Goal: Transaction & Acquisition: Purchase product/service

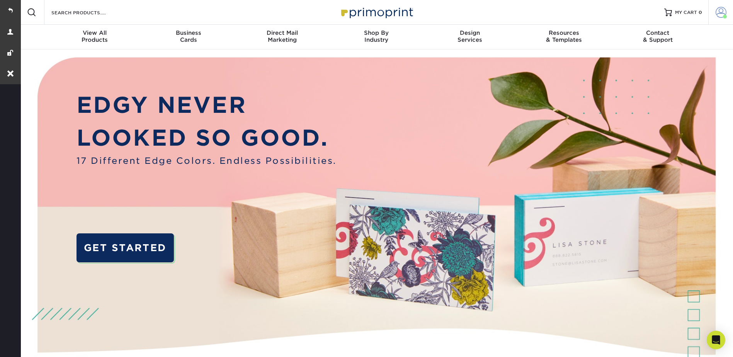
click at [727, 12] on link "Account" at bounding box center [720, 12] width 25 height 25
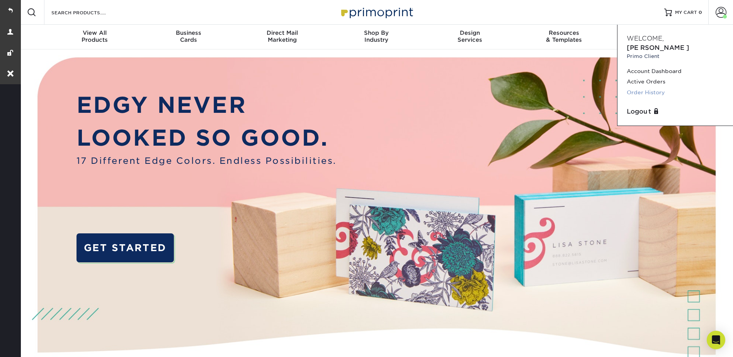
click at [651, 87] on link "Order History" at bounding box center [675, 92] width 97 height 10
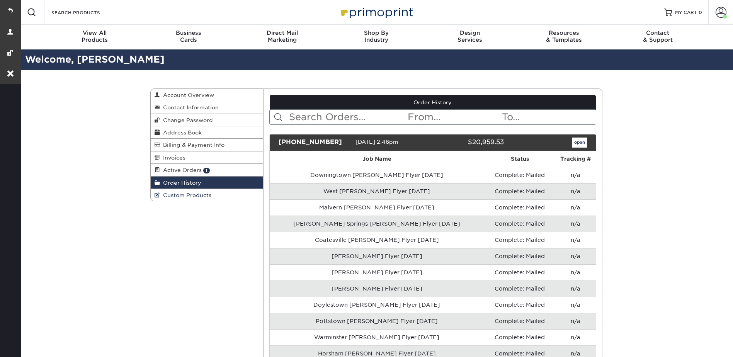
click at [182, 197] on span "Custom Products" at bounding box center [185, 195] width 51 height 6
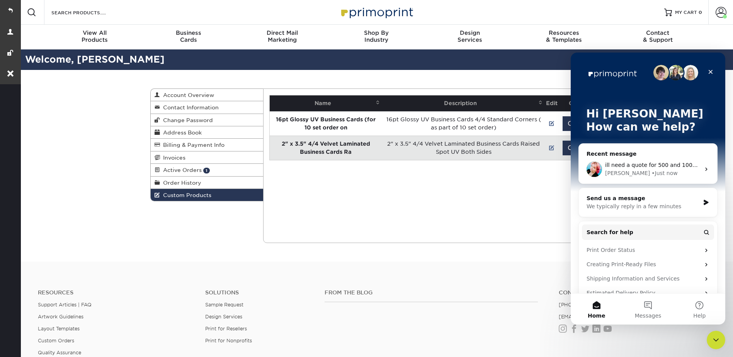
click at [437, 182] on div "Current Orders 1 Active 0 Missing Files" at bounding box center [432, 165] width 339 height 155
click at [562, 150] on td "Order" at bounding box center [577, 148] width 37 height 24
click at [564, 150] on button "Order" at bounding box center [576, 148] width 29 height 15
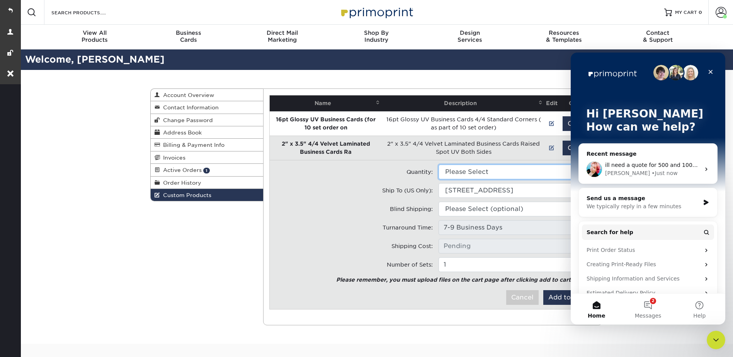
click at [492, 172] on select "Please Select 1000 - $373.00" at bounding box center [514, 172] width 153 height 15
click at [714, 69] on div "Close" at bounding box center [711, 72] width 14 height 14
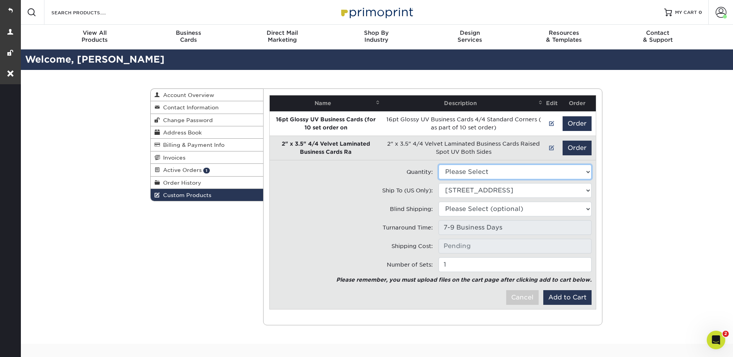
click at [527, 177] on select "Please Select 1000 - $373.00" at bounding box center [514, 172] width 153 height 15
click at [515, 173] on select "Please Select 1000 - $373.00" at bounding box center [514, 172] width 153 height 15
click at [184, 92] on span "Account Overview" at bounding box center [187, 95] width 54 height 6
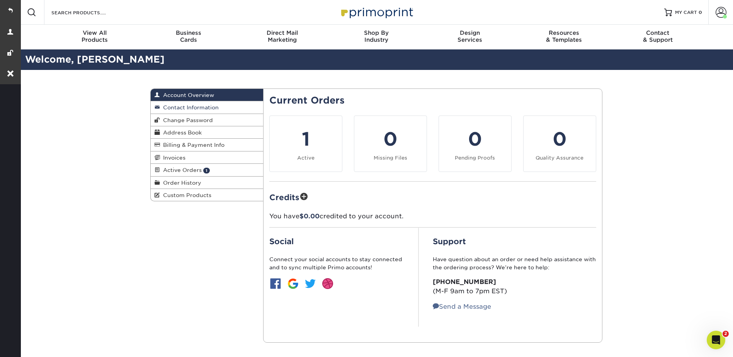
click at [194, 107] on span "Contact Information" at bounding box center [189, 107] width 59 height 6
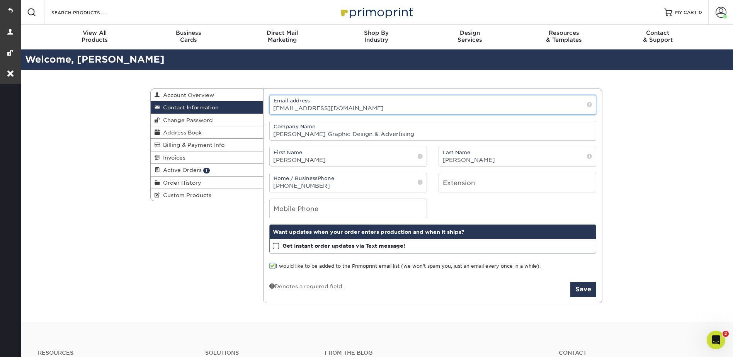
drag, startPoint x: 352, startPoint y: 107, endPoint x: 270, endPoint y: 108, distance: 81.9
click at [270, 108] on input "[EMAIL_ADDRESS][DOMAIN_NAME]" at bounding box center [433, 104] width 326 height 19
click at [11, 8] on link at bounding box center [10, 10] width 21 height 21
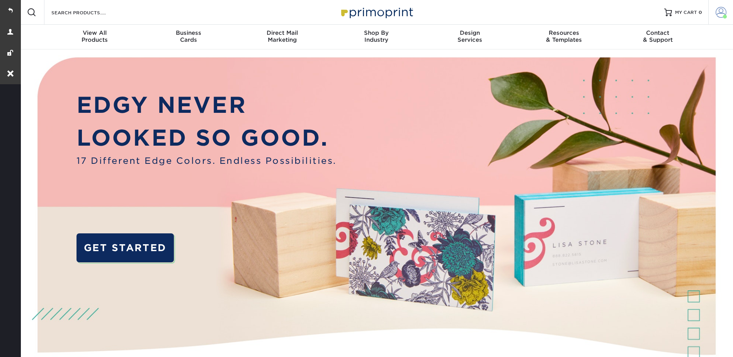
click at [722, 4] on link "Account" at bounding box center [720, 12] width 25 height 25
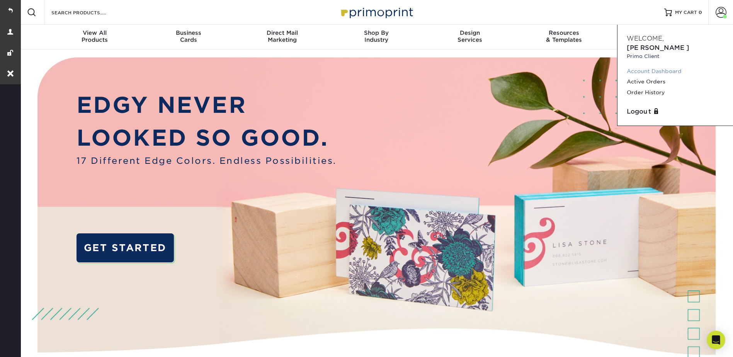
click at [653, 66] on link "Account Dashboard" at bounding box center [675, 71] width 97 height 10
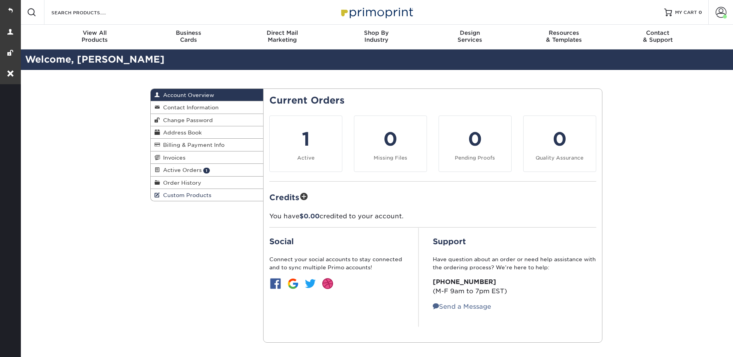
click at [201, 193] on span "Custom Products" at bounding box center [185, 195] width 51 height 6
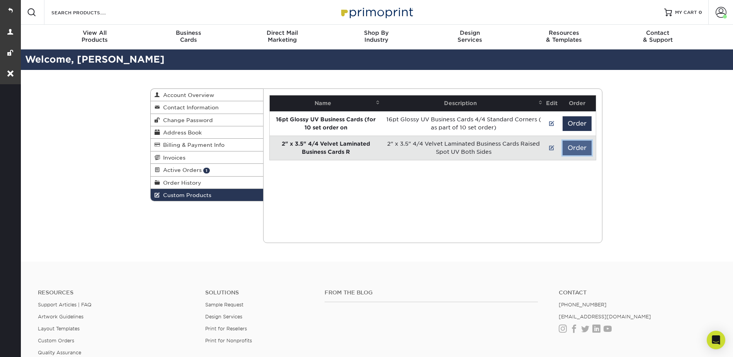
click at [571, 144] on button "Order" at bounding box center [576, 148] width 29 height 15
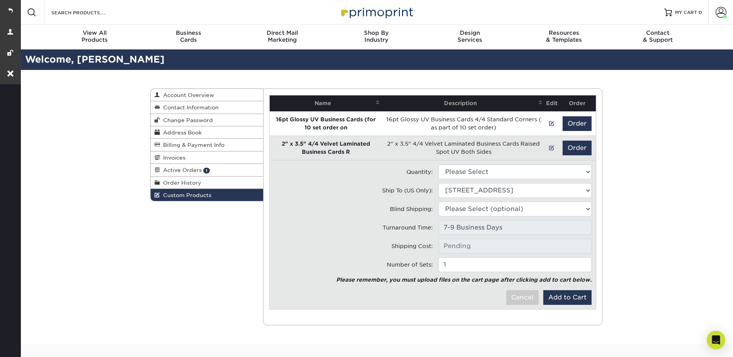
click at [467, 164] on td "Quantity: Please Select 500 - $246.50 1000 - $373.00" at bounding box center [433, 171] width 330 height 15
click at [467, 167] on select "Please Select 500 - $246.50 1000 - $373.00" at bounding box center [514, 172] width 153 height 15
drag, startPoint x: 461, startPoint y: 172, endPoint x: 464, endPoint y: 180, distance: 8.9
click at [461, 172] on select "Please Select 500 - $246.50 1000 - $373.00" at bounding box center [514, 172] width 153 height 15
click at [501, 165] on select "Please Select 500 - $246.50 1000 - $373.00" at bounding box center [514, 172] width 153 height 15
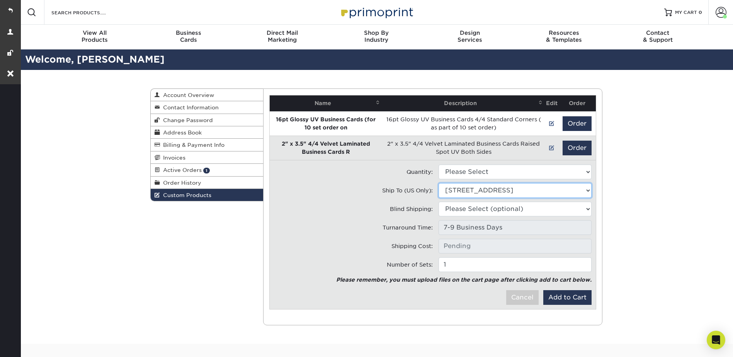
click at [487, 191] on select "Ship to Address 32 Trailer Ln, Cocolamus, PA 32 Trailer Ln, Cocolamus, PA 210 C…" at bounding box center [514, 190] width 153 height 15
select select "221126"
click at [438, 183] on select "Ship to Address • 32 Trailer Ln, Cocolamus, PA • 32 Trailer Ln, Cocolamus, PA A…" at bounding box center [514, 190] width 153 height 15
click at [499, 207] on select "Please Select (optional) 32 Trailer Ln, Cocolamus, PA 32 Trailer Ln, Cocolamus,…" at bounding box center [514, 209] width 153 height 15
click at [499, 207] on select "Please Select (optional) • 32 Trailer Ln, Cocolamus, PA • 32 Trailer Ln, Cocola…" at bounding box center [514, 209] width 153 height 15
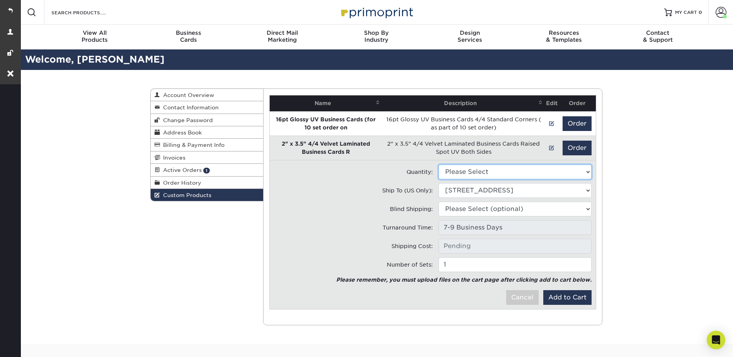
click at [527, 171] on select "Please Select 500 - $246.50 1000 - $373.00" at bounding box center [514, 172] width 153 height 15
select select "0"
click at [438, 165] on select "Please Select 500 - $246.50 1000 - $373.00" at bounding box center [514, 172] width 153 height 15
type input "UPS Ground: $8.96"
click at [563, 296] on button "Add to Cart" at bounding box center [567, 297] width 48 height 15
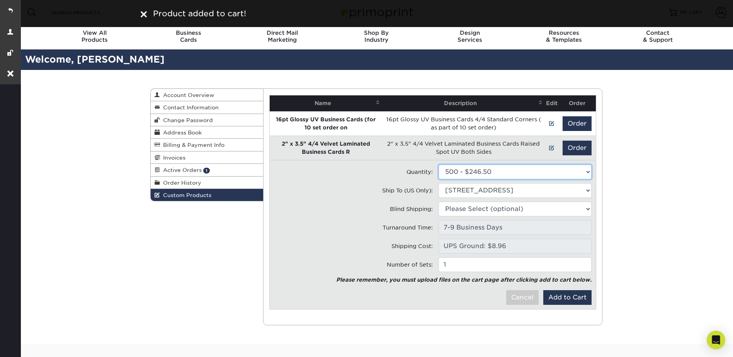
click at [473, 173] on select "Please Select 500 - $246.50 1000 - $373.00" at bounding box center [514, 172] width 153 height 15
select select "1"
click at [438, 165] on select "Please Select 500 - $246.50 1000 - $373.00" at bounding box center [514, 172] width 153 height 15
type input "UPS Ground: $13.36"
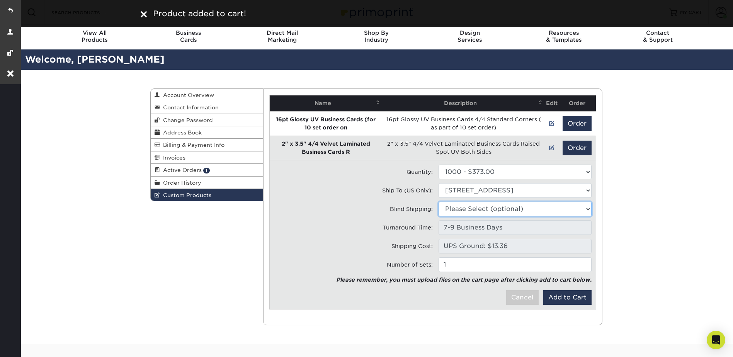
click at [479, 206] on select "Please Select (optional) • 32 Trailer Ln, Cocolamus, PA • 32 Trailer Ln, Cocola…" at bounding box center [514, 209] width 153 height 15
select select "221126"
click at [438, 202] on select "Please Select (optional) • 32 Trailer Ln, Cocolamus, PA • 32 Trailer Ln, Cocola…" at bounding box center [514, 209] width 153 height 15
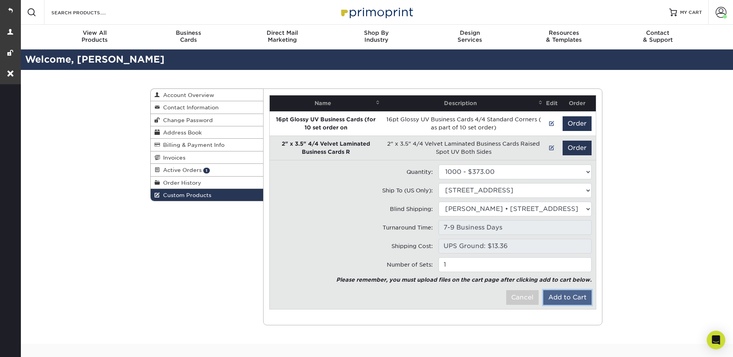
click at [565, 299] on button "Add to Cart" at bounding box center [567, 297] width 48 height 15
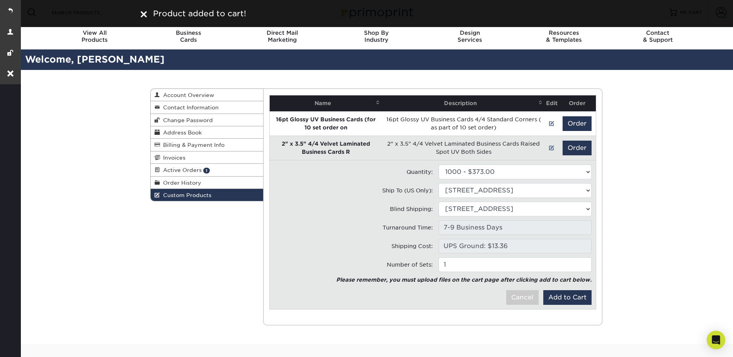
click at [657, 163] on div "Custom Products Account Overview Contact Information Change Password Address Bo…" at bounding box center [376, 207] width 714 height 274
click at [574, 207] on select "Please Select (optional) 32 Trailer Ln, Cocolamus, PA 32 Trailer Ln, Cocolamus,…" at bounding box center [514, 209] width 153 height 15
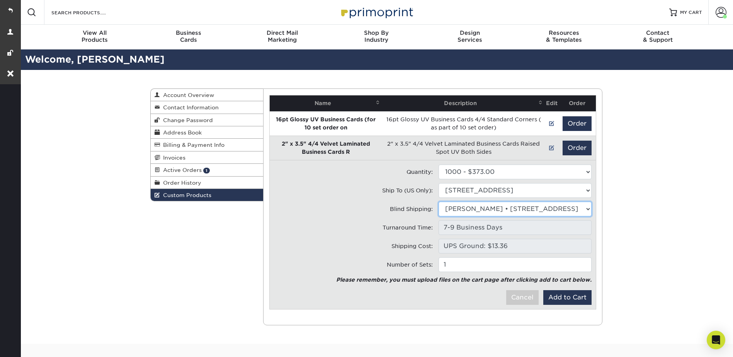
select select
click at [438, 202] on select "Please Select (optional) • 32 Trailer Ln, Cocolamus, PA • 32 Trailer Ln, Cocola…" at bounding box center [514, 209] width 153 height 15
click at [681, 12] on span "MY CART" at bounding box center [691, 12] width 22 height 7
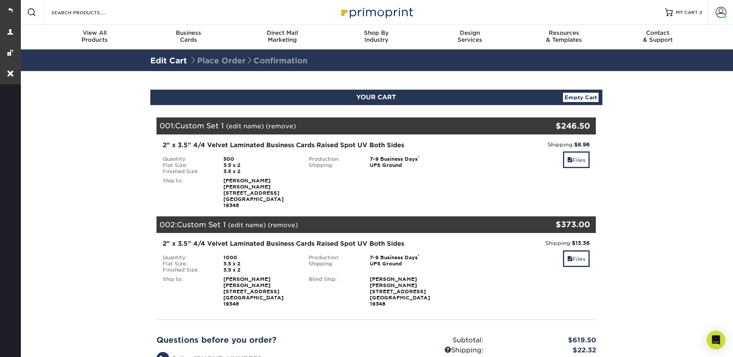
click at [286, 125] on link "(remove)" at bounding box center [281, 125] width 30 height 7
click at [426, 122] on link "Yes" at bounding box center [423, 125] width 11 height 7
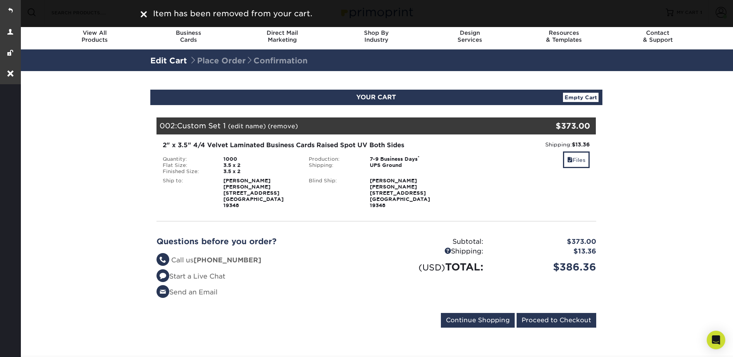
click at [281, 126] on link "(remove)" at bounding box center [283, 125] width 30 height 7
click at [423, 126] on link "Yes" at bounding box center [425, 125] width 11 height 7
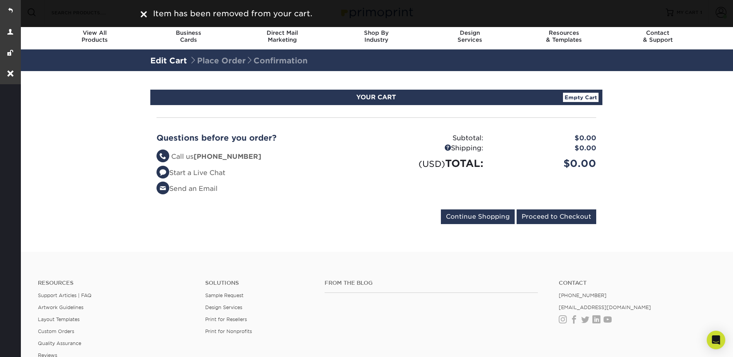
click at [673, 126] on section "YOUR CART Empty Cart Your Cart is Empty View Account Active Orders Order Histor…" at bounding box center [376, 161] width 714 height 181
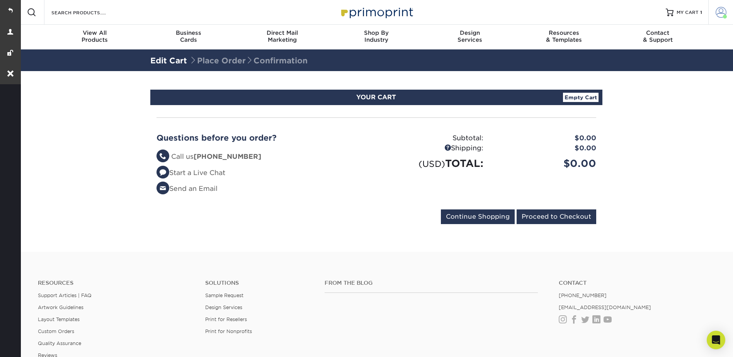
click at [718, 12] on span at bounding box center [720, 12] width 11 height 11
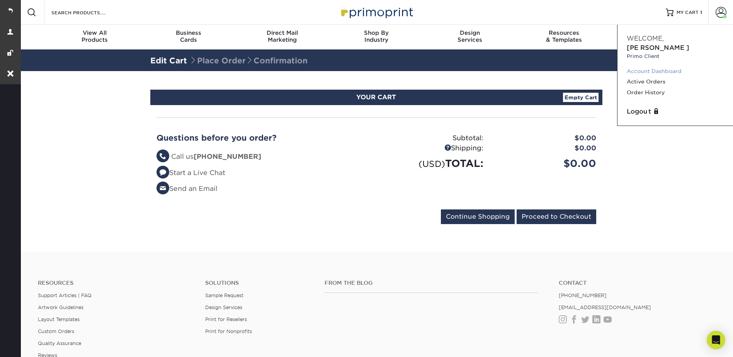
click at [658, 66] on link "Account Dashboard" at bounding box center [675, 71] width 97 height 10
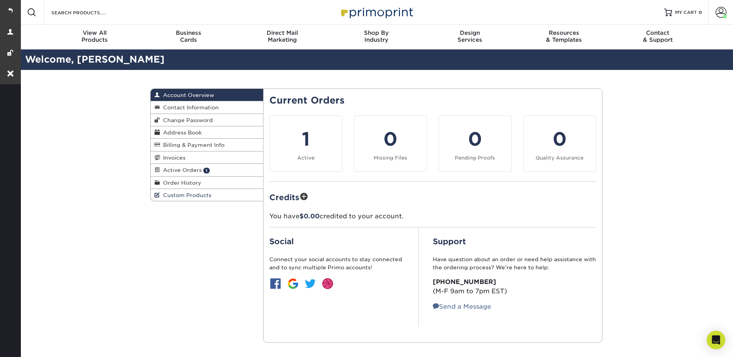
click at [186, 196] on span "Custom Products" at bounding box center [185, 195] width 51 height 6
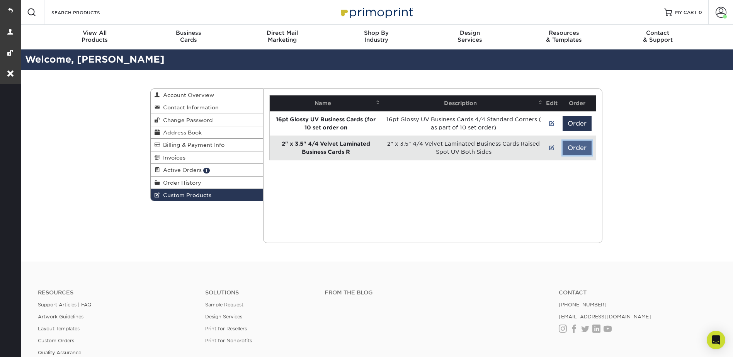
click at [571, 148] on button "Order" at bounding box center [576, 148] width 29 height 15
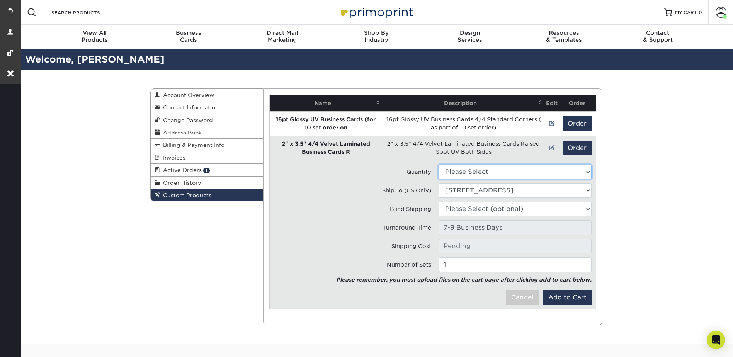
click at [562, 171] on select "Please Select 500 - $246.50 1000 - $373.00" at bounding box center [514, 172] width 153 height 15
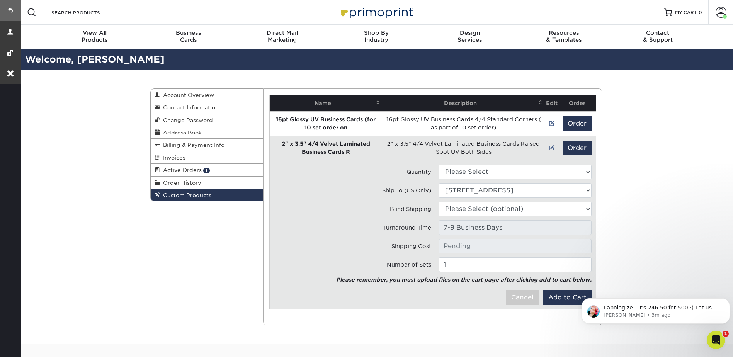
click at [2, 12] on link at bounding box center [10, 10] width 21 height 21
